Goal: Information Seeking & Learning: Learn about a topic

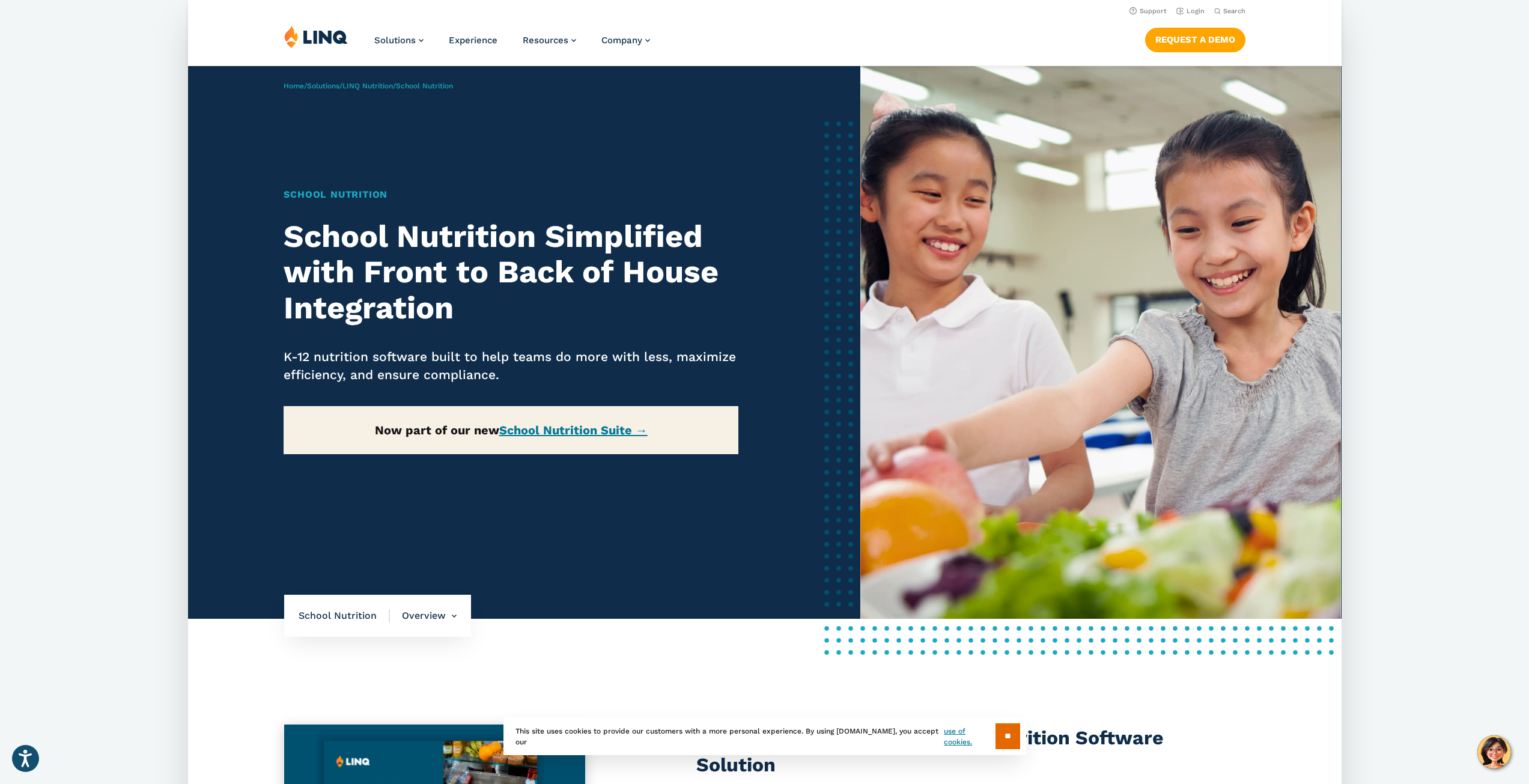
click at [446, 436] on strong "Now part of our new School Nutrition Suite →" at bounding box center [511, 429] width 273 height 15
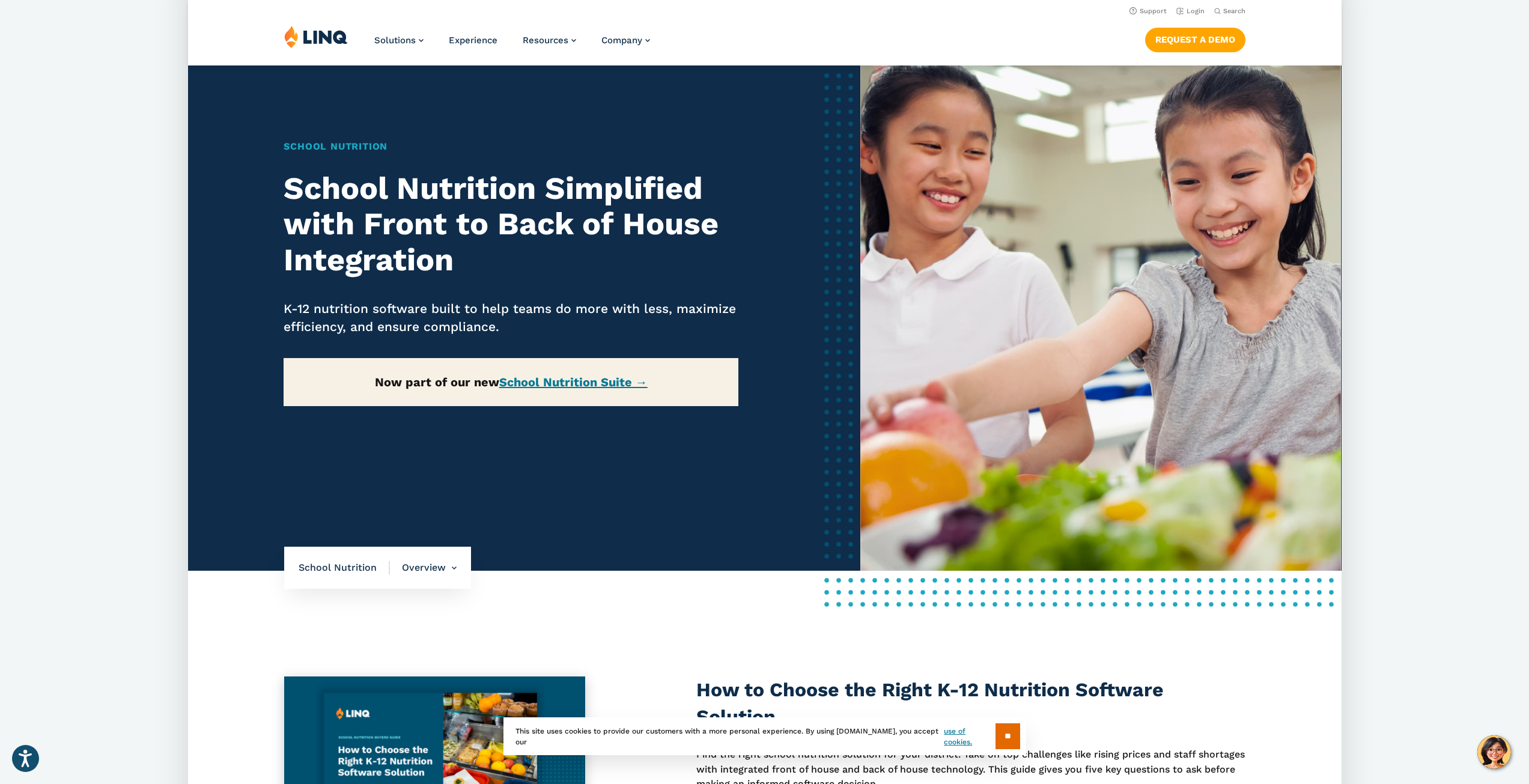
scroll to position [120, 0]
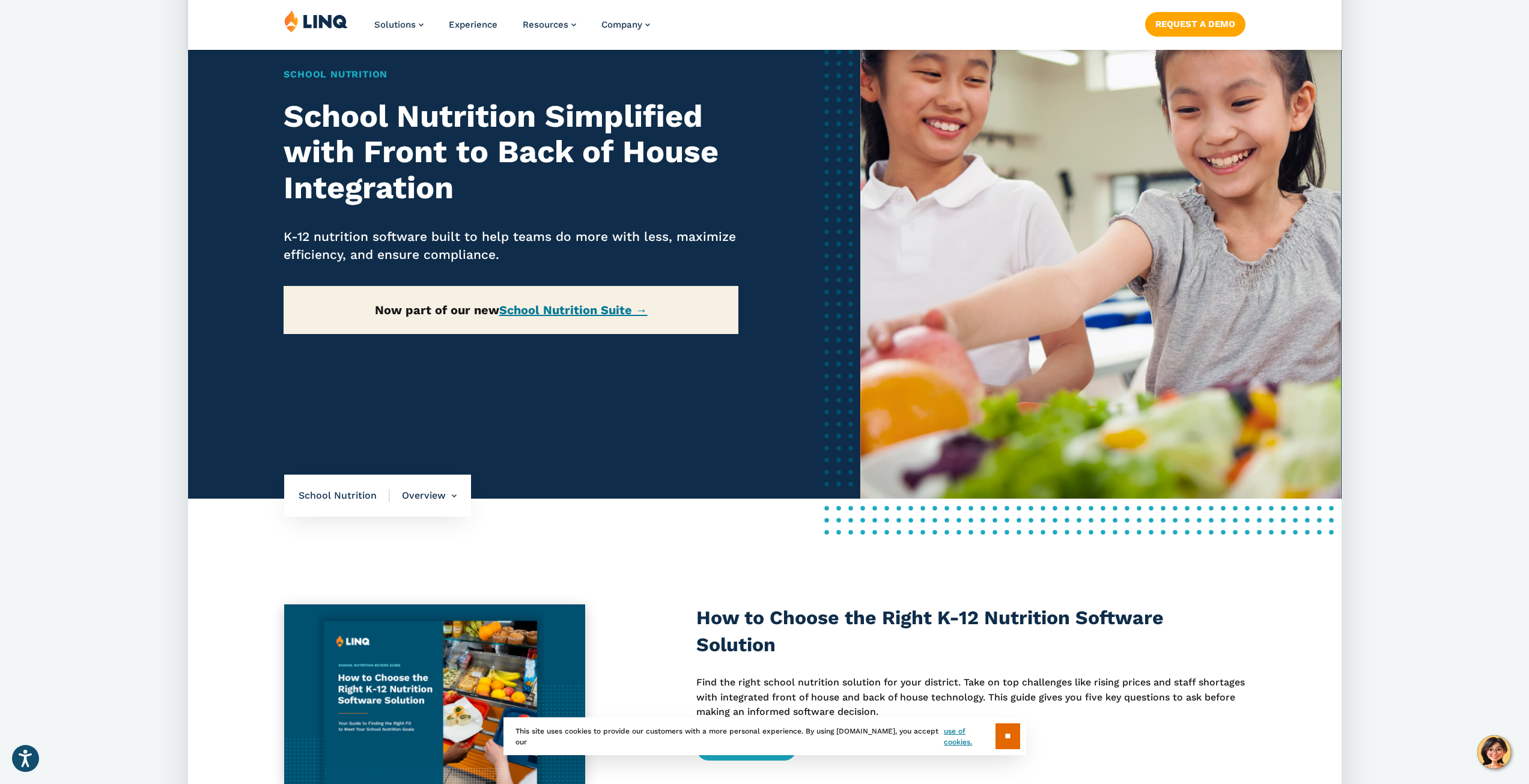
click at [359, 504] on nav "School Nutrition Overview Overview Front of House Back of House" at bounding box center [377, 494] width 187 height 42
click at [357, 497] on span "School Nutrition" at bounding box center [344, 495] width 91 height 14
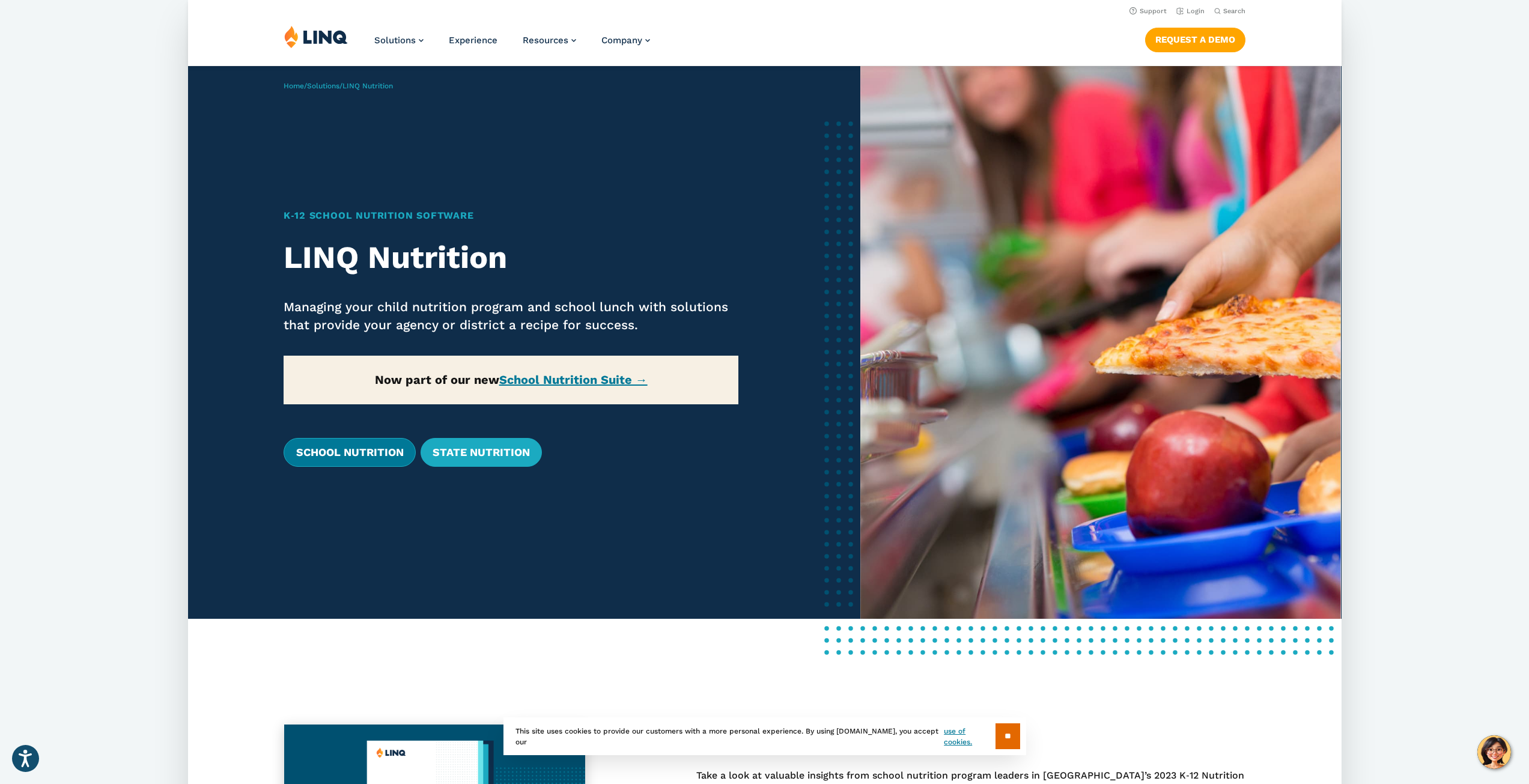
click at [361, 455] on link "School Nutrition" at bounding box center [349, 453] width 131 height 29
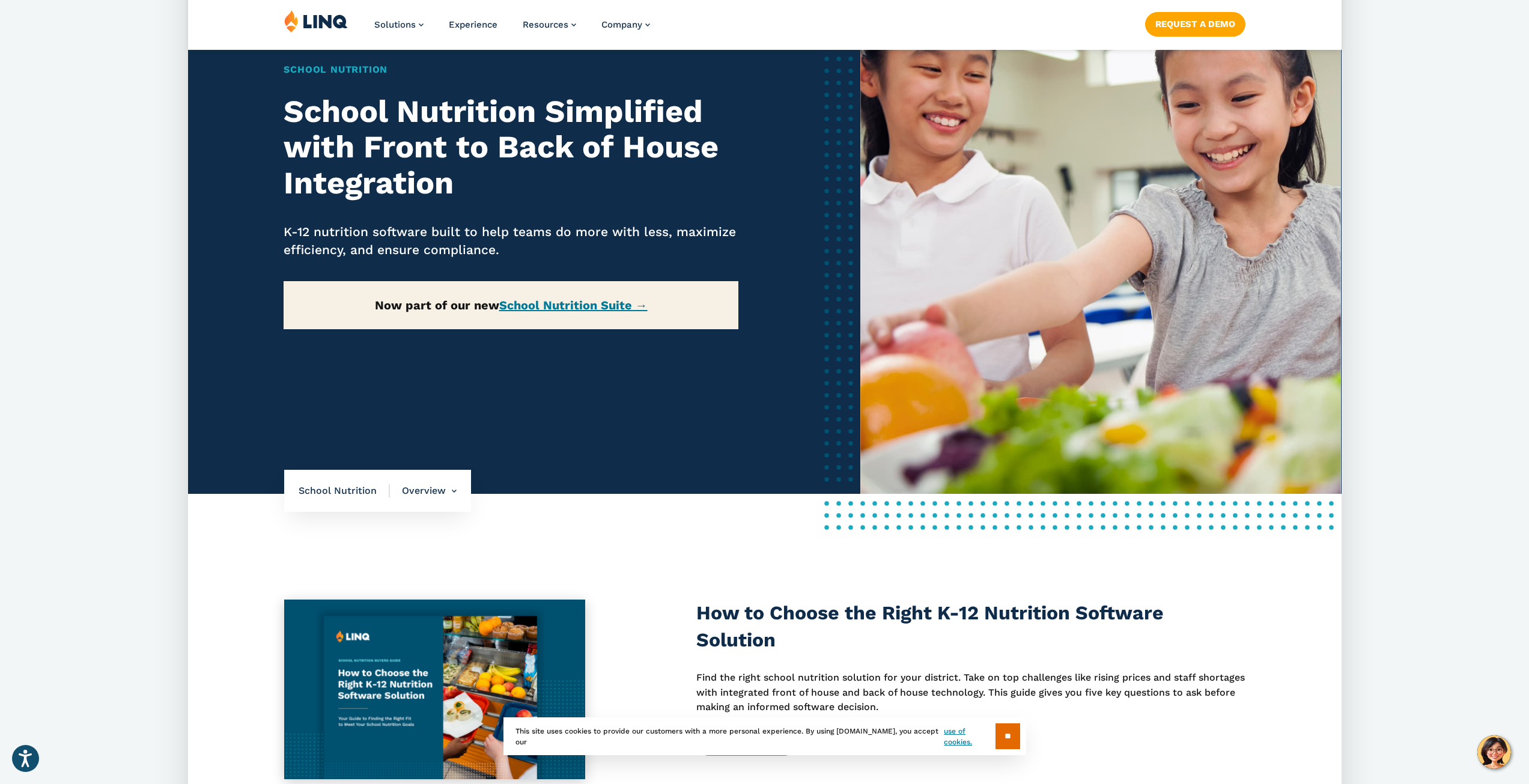
scroll to position [180, 0]
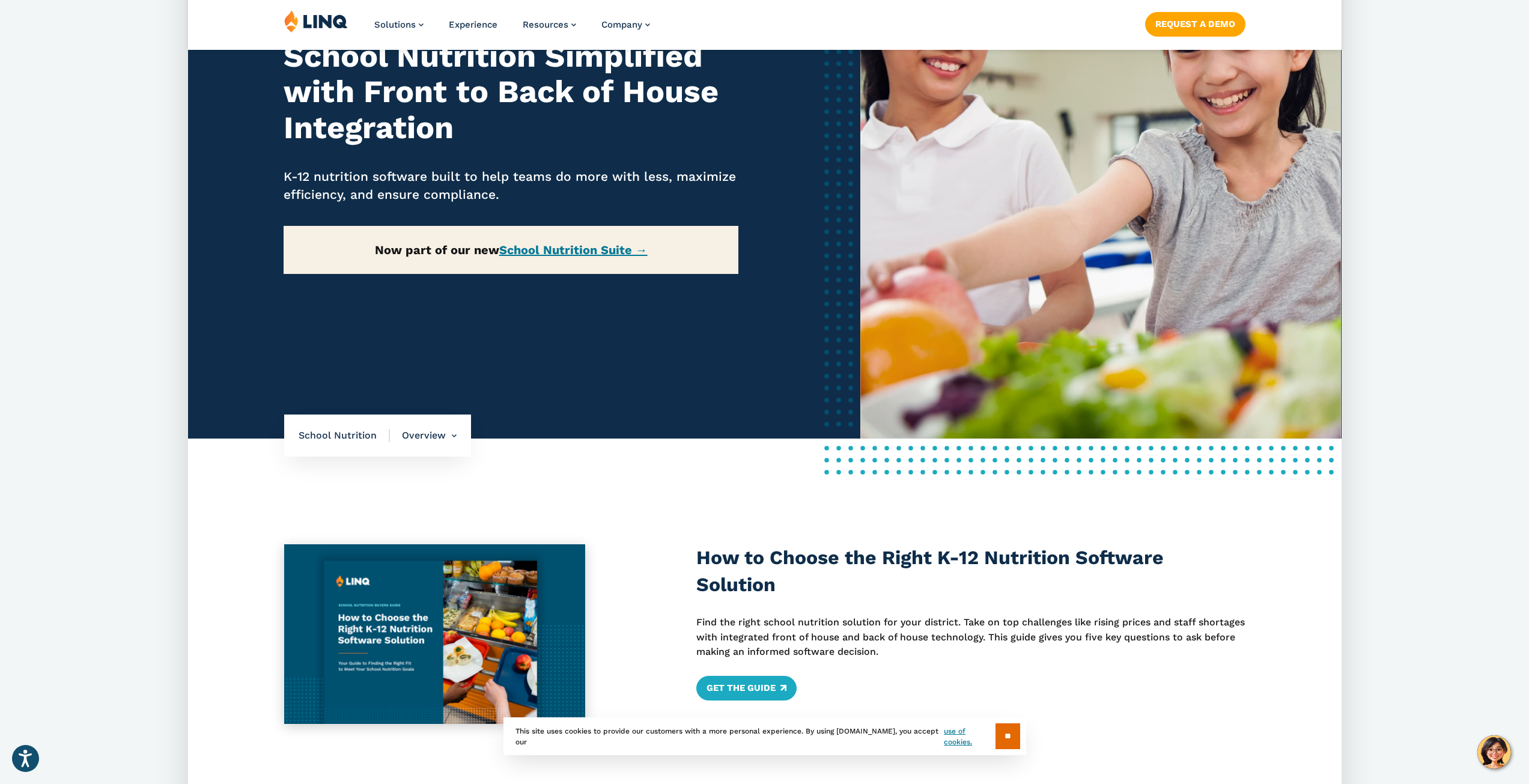
click at [558, 241] on p "Now part of our new School Nutrition Suite →" at bounding box center [511, 249] width 455 height 48
click at [559, 253] on link "School Nutrition Suite →" at bounding box center [573, 250] width 149 height 15
click at [372, 437] on span "School Nutrition" at bounding box center [344, 435] width 91 height 14
click at [425, 445] on li "Overview Overview Front of House Back of House" at bounding box center [423, 435] width 67 height 42
click at [418, 487] on link "Overview" at bounding box center [424, 493] width 44 height 12
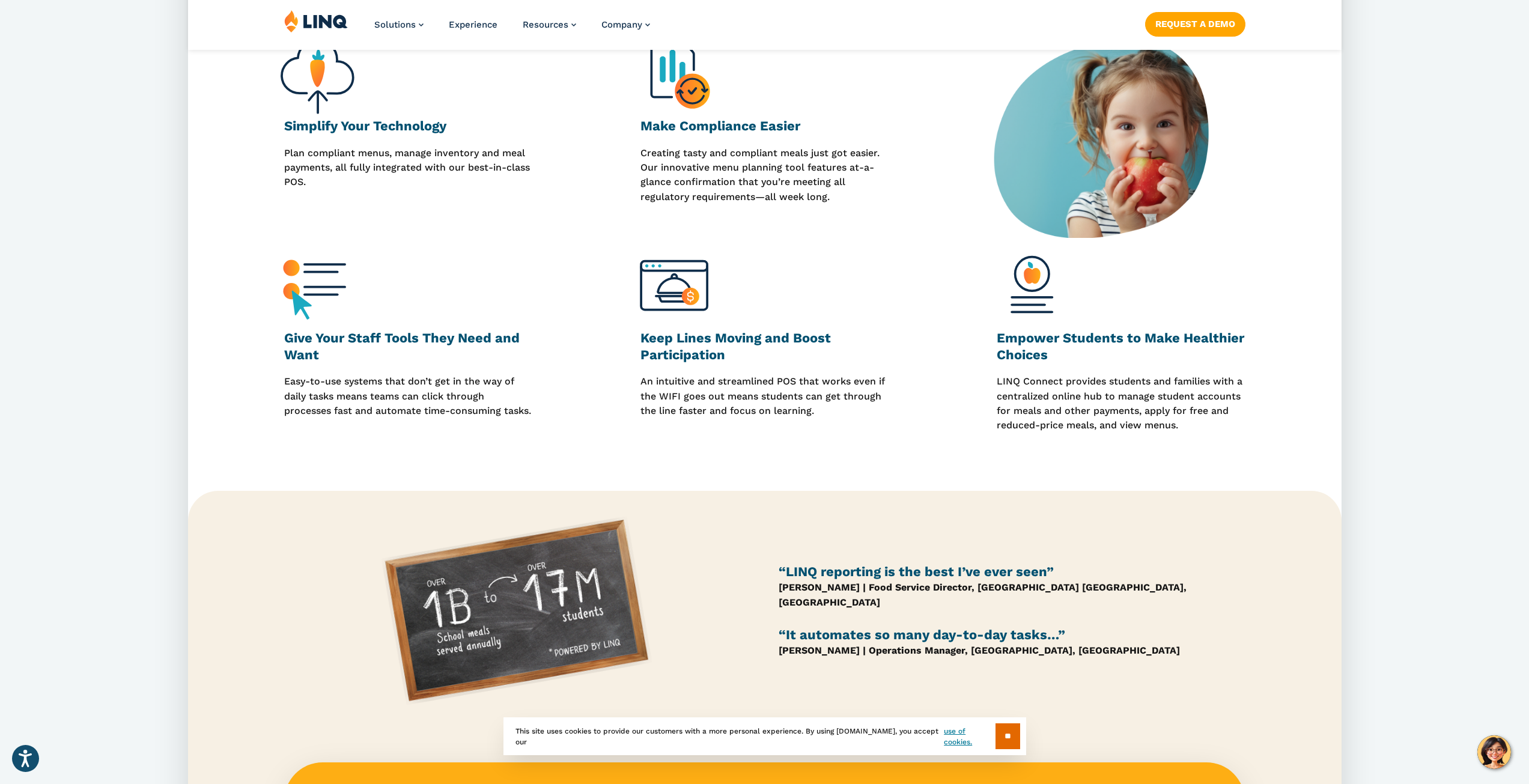
scroll to position [481, 0]
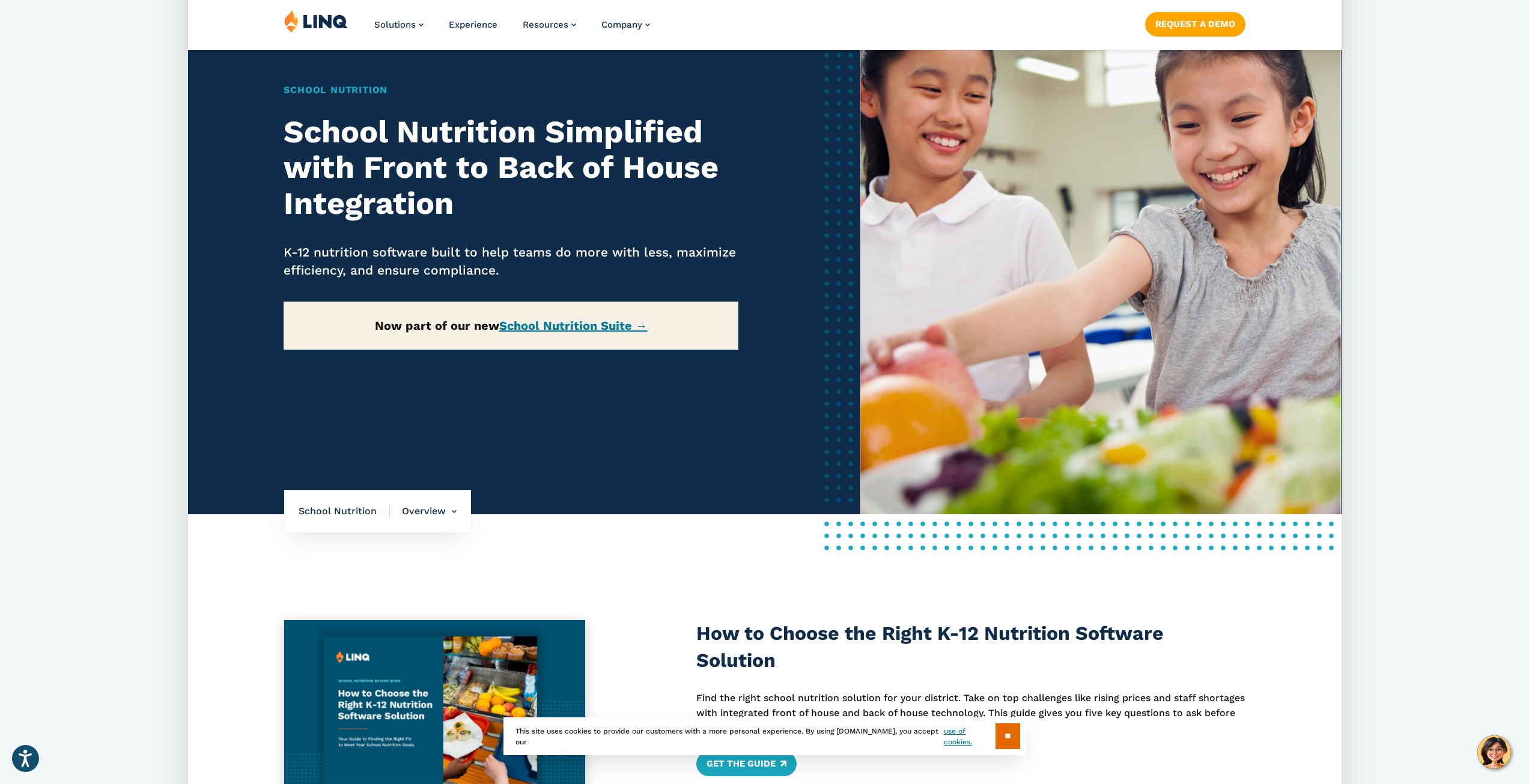
scroll to position [120, 0]
